Goal: Navigation & Orientation: Find specific page/section

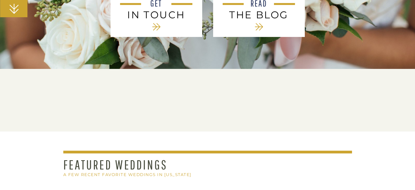
scroll to position [302, 0]
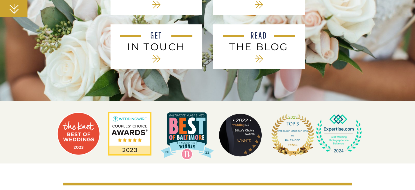
drag, startPoint x: 105, startPoint y: 3, endPoint x: 37, endPoint y: 14, distance: 68.7
click at [37, 14] on div "contact blog Venues Vendors PRICING portfolio Meet Tpoz home CONTACT BLOG Weddi…" at bounding box center [207, 67] width 415 height 738
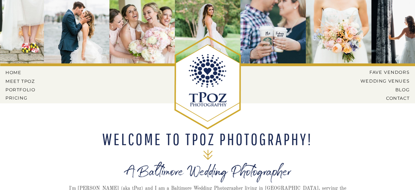
scroll to position [0, 0]
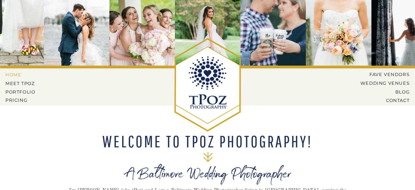
click at [17, 75] on nav "HOME" at bounding box center [17, 74] width 25 height 5
click at [16, 83] on nav "MEET tPoz" at bounding box center [20, 83] width 30 height 5
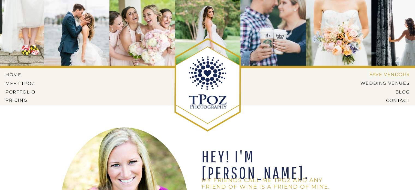
click at [379, 73] on nav "Fave Vendors" at bounding box center [387, 74] width 45 height 5
